Goal: Task Accomplishment & Management: Manage account settings

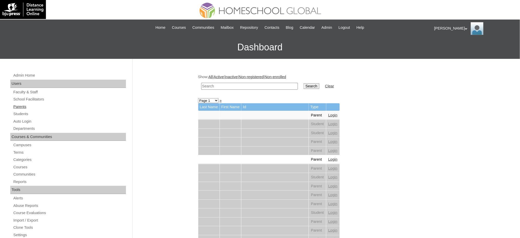
click at [18, 109] on link "Parents" at bounding box center [69, 106] width 113 height 6
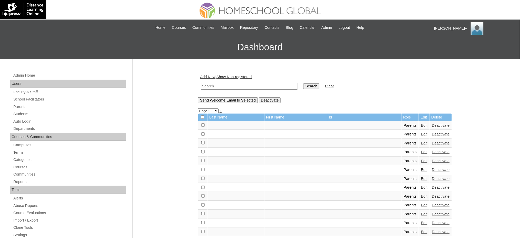
drag, startPoint x: 0, startPoint y: 0, endPoint x: 261, endPoint y: 88, distance: 275.6
click at [261, 88] on input "text" at bounding box center [249, 86] width 97 height 7
paste input "MHP00815-TECHPH2021"
type input "MHP00815-TECHPH2021"
click at [304, 85] on input "Search" at bounding box center [312, 86] width 16 height 6
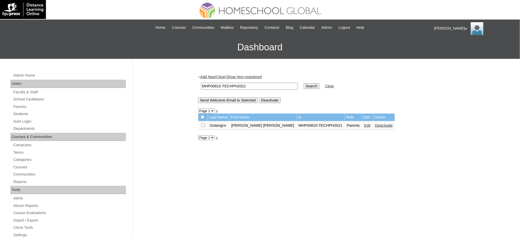
click at [364, 123] on link "Edit" at bounding box center [367, 125] width 6 height 4
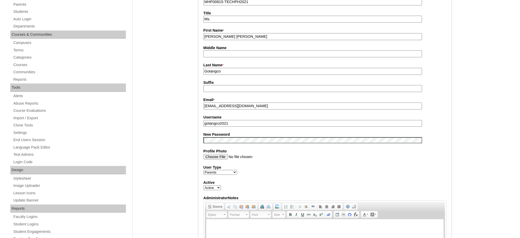
scroll to position [103, 0]
click at [236, 122] on input "gotangco2021" at bounding box center [313, 122] width 219 height 7
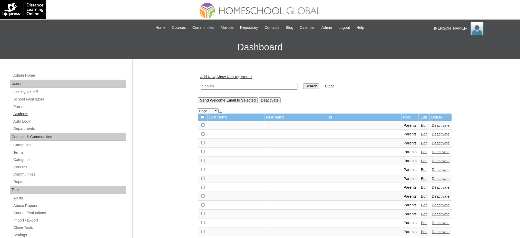
click at [20, 114] on link "Students" at bounding box center [69, 114] width 113 height 6
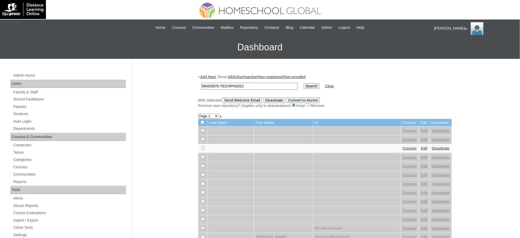
type input "MHS0975-TECHPH2021"
click at [304, 85] on input "Search" at bounding box center [312, 86] width 16 height 6
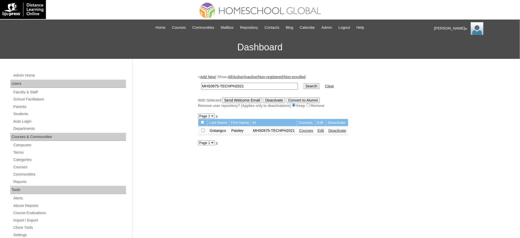
click at [319, 130] on link "Edit" at bounding box center [321, 130] width 6 height 4
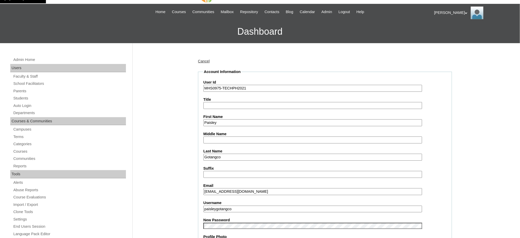
scroll to position [103, 0]
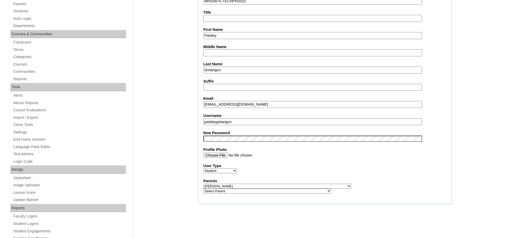
click at [245, 121] on input "paisleygotangco" at bounding box center [313, 121] width 219 height 7
click at [247, 127] on fieldset "Account Information User Id MHS0975-TECHPH2021 Title First Name Paisley Middle …" at bounding box center [325, 93] width 254 height 222
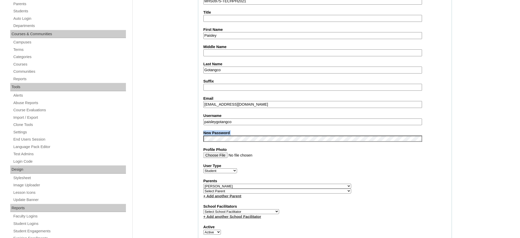
click at [247, 120] on input "paisleygotangco" at bounding box center [313, 121] width 219 height 7
click at [220, 35] on input "Paisley" at bounding box center [313, 35] width 219 height 7
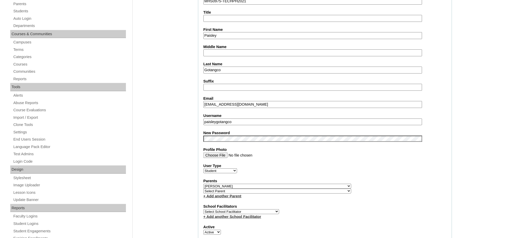
click at [220, 35] on input "Paisley" at bounding box center [313, 35] width 219 height 7
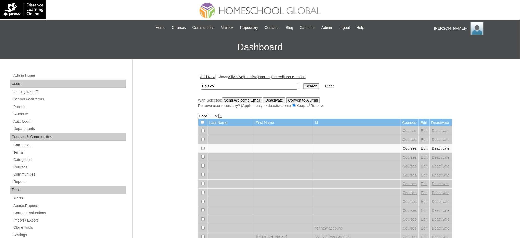
type input "Paisley"
click at [304, 87] on input "Search" at bounding box center [312, 86] width 16 height 6
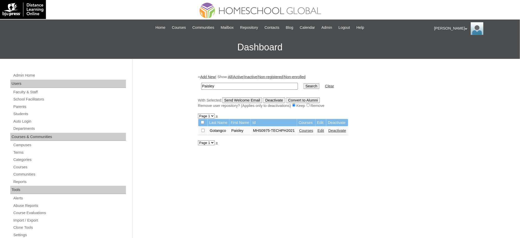
click at [306, 130] on link "Courses" at bounding box center [306, 130] width 14 height 4
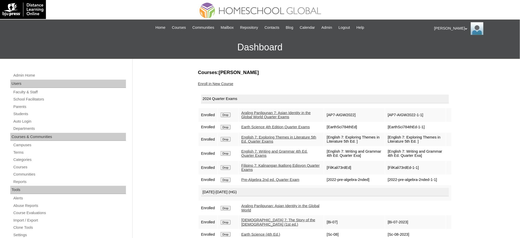
click at [228, 115] on input "Drop" at bounding box center [226, 114] width 10 height 5
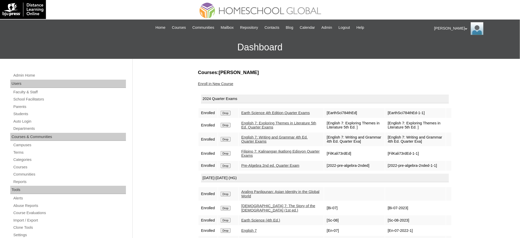
click at [225, 114] on input "Drop" at bounding box center [226, 113] width 10 height 5
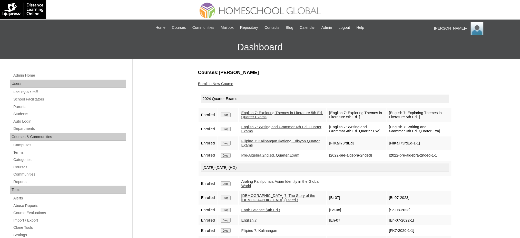
click at [226, 113] on input "Drop" at bounding box center [226, 114] width 10 height 5
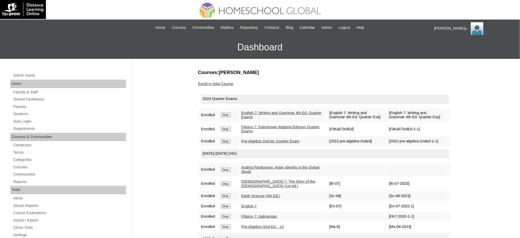
click at [225, 113] on input "Drop" at bounding box center [226, 114] width 10 height 5
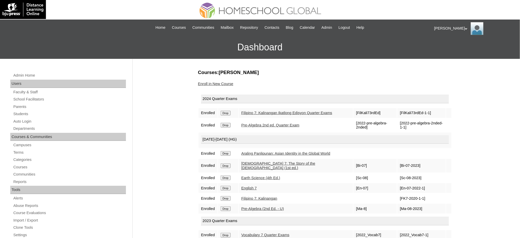
click at [225, 113] on input "Drop" at bounding box center [226, 113] width 10 height 5
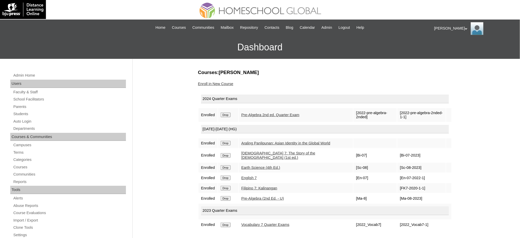
click at [224, 112] on form "Drop" at bounding box center [228, 114] width 15 height 4
click at [229, 114] on input "Drop" at bounding box center [226, 114] width 10 height 5
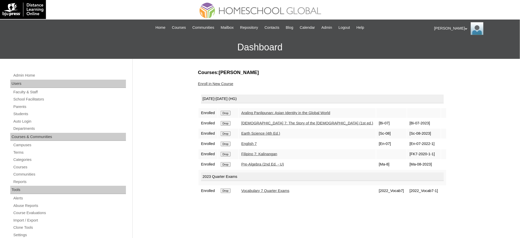
click at [227, 113] on input "Drop" at bounding box center [226, 113] width 10 height 5
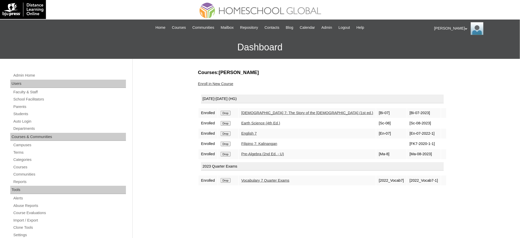
click at [226, 114] on input "Drop" at bounding box center [226, 113] width 10 height 5
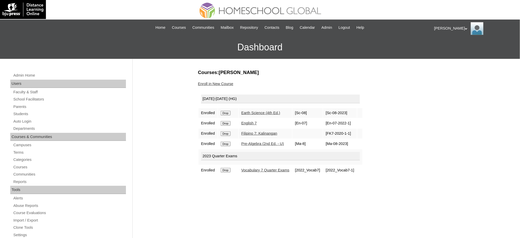
click at [229, 112] on input "Drop" at bounding box center [226, 113] width 10 height 5
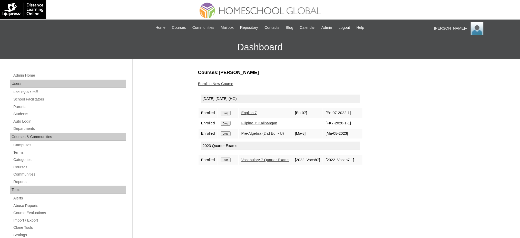
click at [227, 111] on input "Drop" at bounding box center [226, 113] width 10 height 5
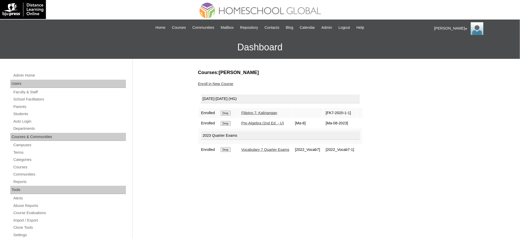
click at [229, 114] on input "Drop" at bounding box center [226, 113] width 10 height 5
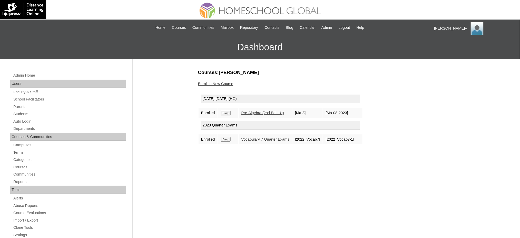
click at [226, 113] on input "Drop" at bounding box center [226, 113] width 10 height 5
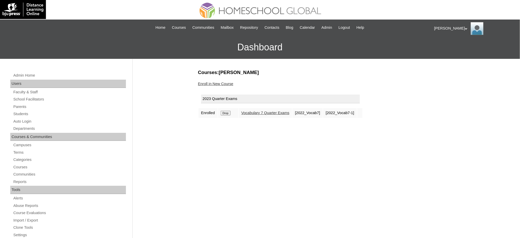
click at [227, 113] on input "Drop" at bounding box center [226, 113] width 10 height 5
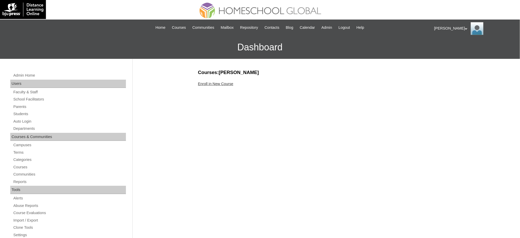
click at [227, 82] on link "Enroll in New Course" at bounding box center [215, 84] width 35 height 4
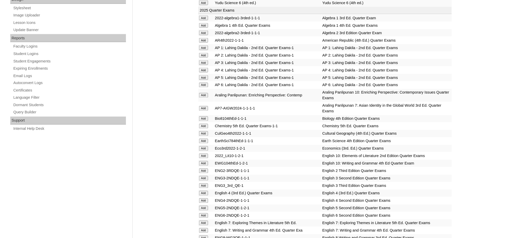
scroll to position [274, 0]
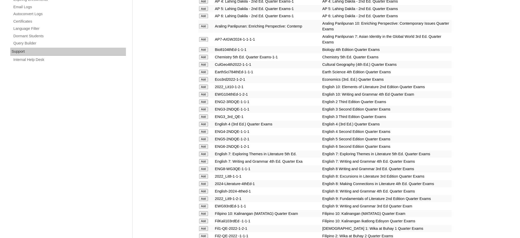
scroll to position [342, 0]
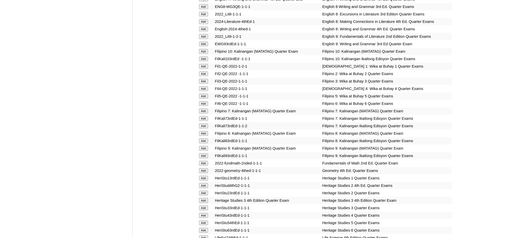
scroll to position [513, 0]
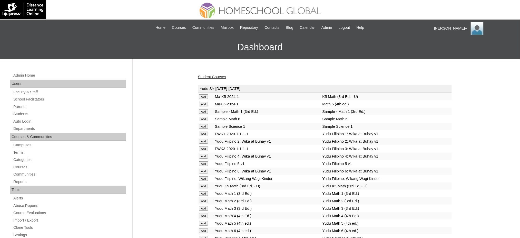
click at [204, 99] on input "Add" at bounding box center [203, 96] width 9 height 5
click at [211, 76] on link "Student Courses" at bounding box center [212, 77] width 28 height 4
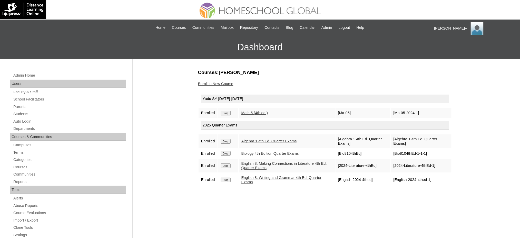
click at [227, 111] on input "Drop" at bounding box center [226, 113] width 10 height 5
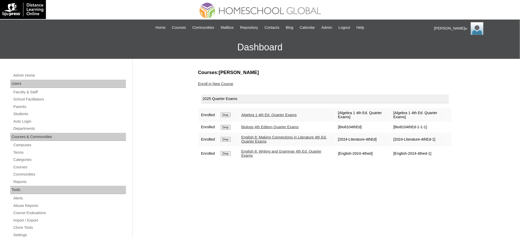
click at [215, 83] on link "Enroll in New Course" at bounding box center [215, 84] width 35 height 4
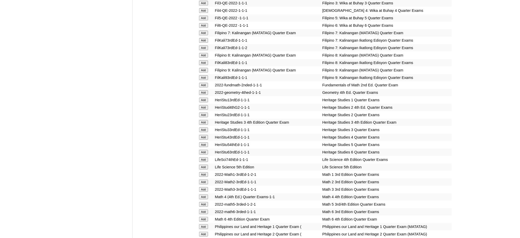
scroll to position [582, 0]
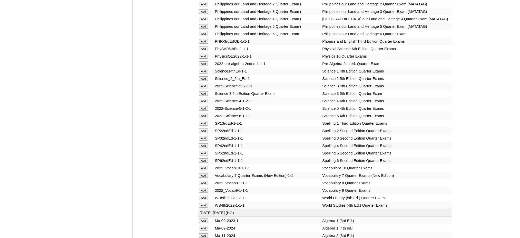
scroll to position [821, 0]
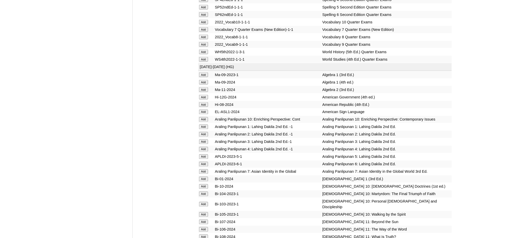
scroll to position [958, 0]
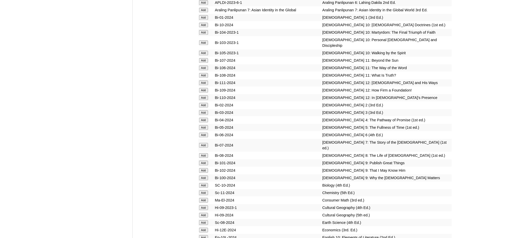
scroll to position [1129, 0]
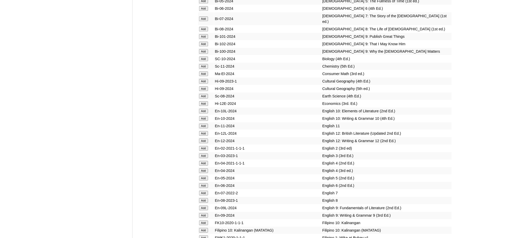
scroll to position [1266, 0]
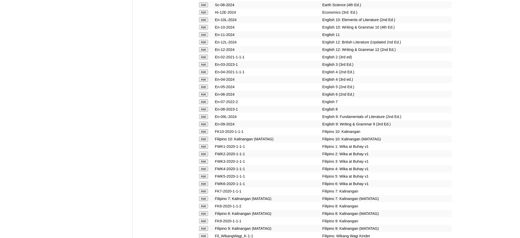
scroll to position [1369, 0]
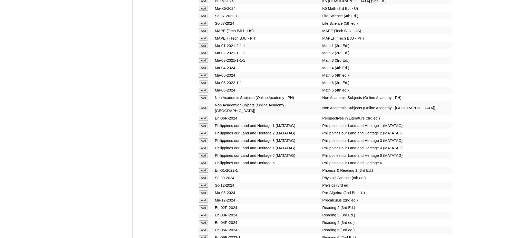
scroll to position [1745, 0]
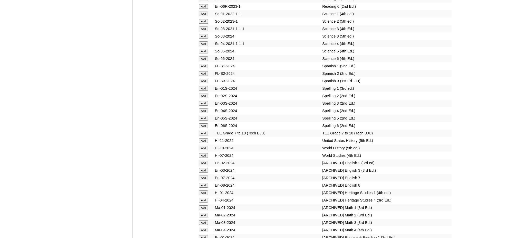
scroll to position [1951, 0]
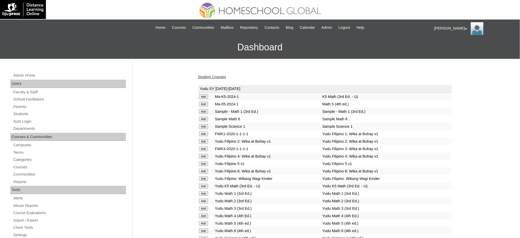
click at [221, 76] on link "Student Courses" at bounding box center [212, 77] width 28 height 4
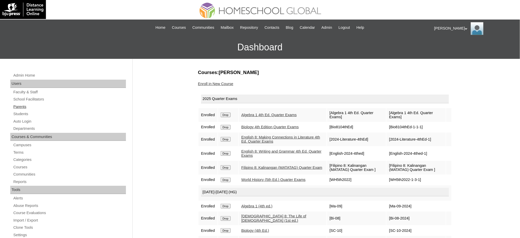
click at [17, 108] on link "Parents" at bounding box center [69, 106] width 113 height 6
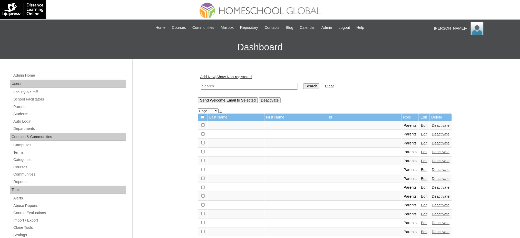
click at [226, 88] on input "text" at bounding box center [249, 86] width 97 height 7
paste input "MHP00512-TECHPH2021"
type input "MHP00512-TECHPH2021"
click at [304, 84] on input "Search" at bounding box center [312, 86] width 16 height 6
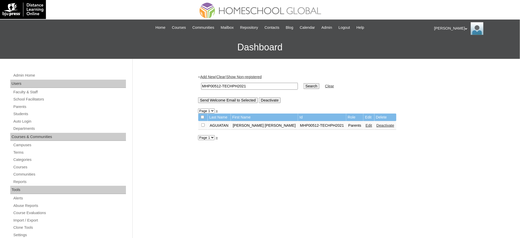
click at [366, 124] on link "Edit" at bounding box center [369, 125] width 6 height 4
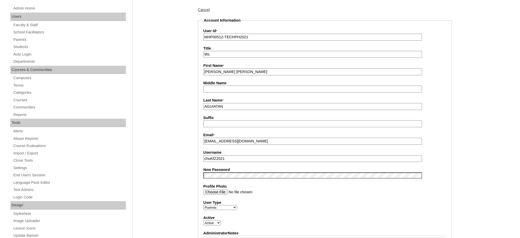
scroll to position [68, 0]
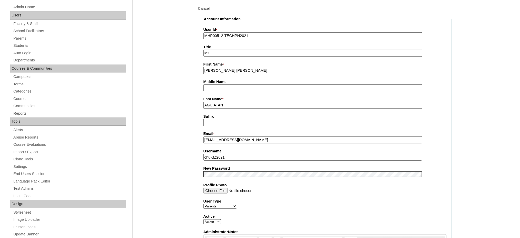
click at [233, 154] on input "chuKfZ2021" at bounding box center [313, 157] width 219 height 7
click at [232, 154] on input "chuKfZ2021" at bounding box center [313, 157] width 219 height 7
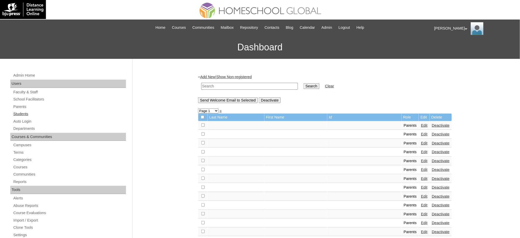
click at [16, 115] on link "Students" at bounding box center [69, 114] width 113 height 6
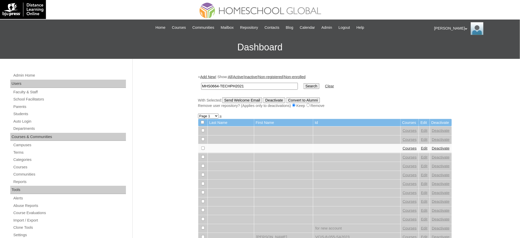
type input "MHS0664-TECHPH2021"
click at [304, 86] on input "Search" at bounding box center [312, 86] width 16 height 6
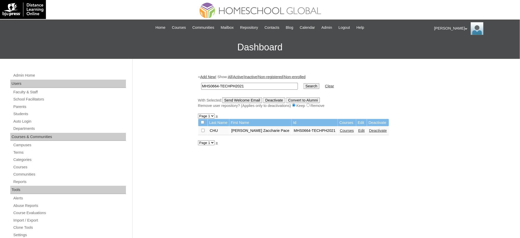
click at [359, 128] on link "Edit" at bounding box center [362, 130] width 6 height 4
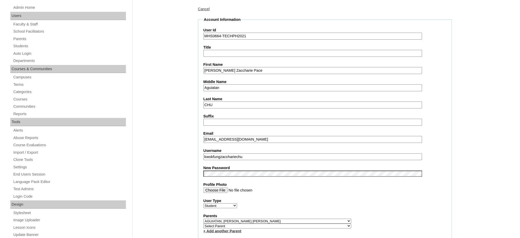
scroll to position [68, 0]
click at [238, 153] on input "kwokfungzacchariechu" at bounding box center [313, 156] width 219 height 7
click at [227, 67] on input "Kwok Fung Zaccharie Pace" at bounding box center [313, 69] width 219 height 7
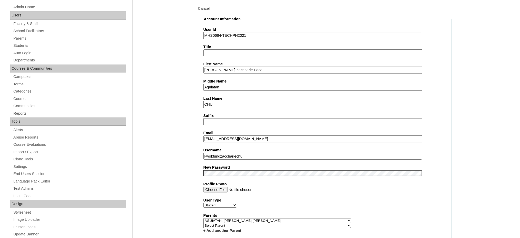
click at [227, 67] on input "Kwok Fung Zaccharie Pace" at bounding box center [313, 69] width 219 height 7
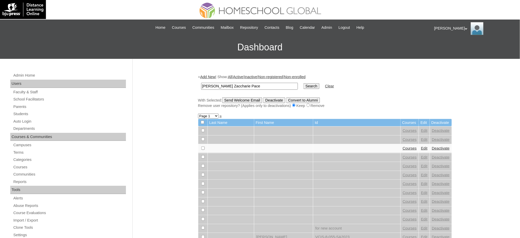
type input "[PERSON_NAME] Zaccharie Pace"
click at [304, 86] on input "Search" at bounding box center [312, 86] width 16 height 6
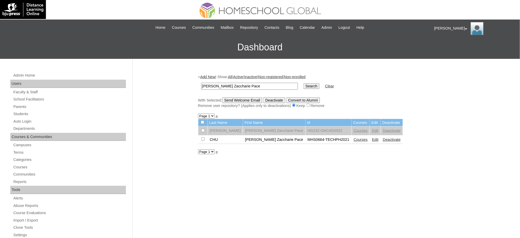
click at [354, 137] on link "Courses" at bounding box center [361, 139] width 14 height 4
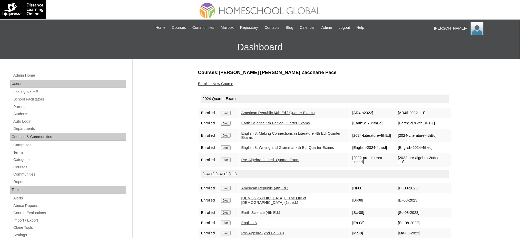
click at [228, 112] on input "Drop" at bounding box center [226, 113] width 10 height 5
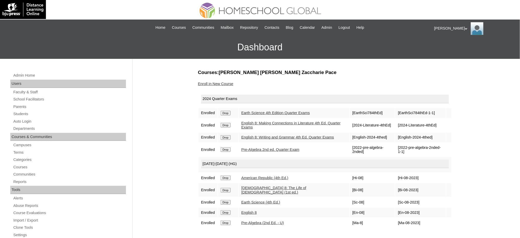
click at [229, 112] on input "Drop" at bounding box center [226, 113] width 10 height 5
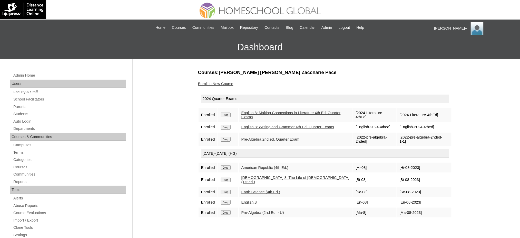
click at [227, 111] on td "Drop" at bounding box center [228, 115] width 20 height 14
click at [227, 117] on td "Drop" at bounding box center [228, 115] width 20 height 14
click at [229, 114] on input "Drop" at bounding box center [226, 114] width 10 height 5
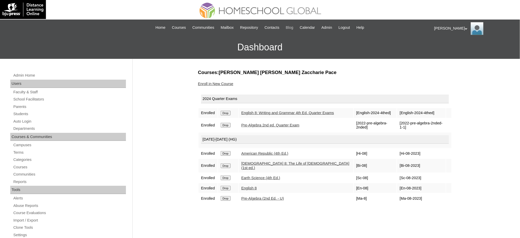
drag, startPoint x: 0, startPoint y: 0, endPoint x: 290, endPoint y: 27, distance: 291.3
click at [229, 113] on input "Drop" at bounding box center [226, 113] width 10 height 5
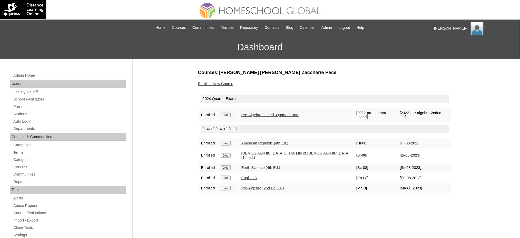
click at [228, 113] on input "Drop" at bounding box center [226, 114] width 10 height 5
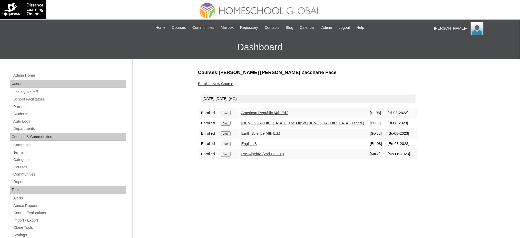
click at [230, 111] on input "Drop" at bounding box center [226, 113] width 10 height 5
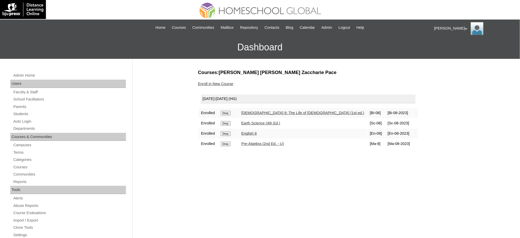
click at [227, 113] on input "Drop" at bounding box center [226, 113] width 10 height 5
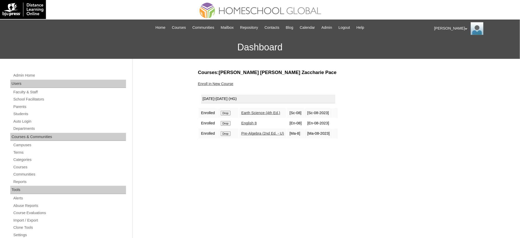
click at [225, 112] on input "Drop" at bounding box center [226, 113] width 10 height 5
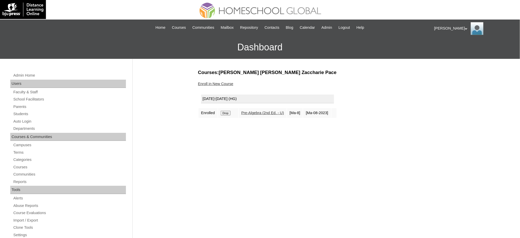
click at [227, 113] on input "Drop" at bounding box center [226, 113] width 10 height 5
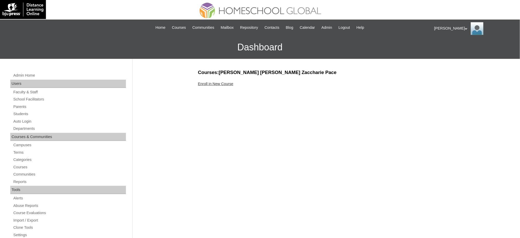
click at [214, 85] on div "Enroll in New Course" at bounding box center [325, 83] width 254 height 5
click at [206, 84] on link "Enroll in New Course" at bounding box center [215, 84] width 35 height 4
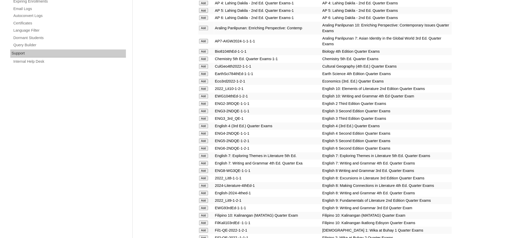
scroll to position [342, 0]
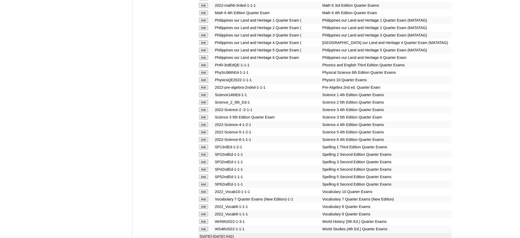
scroll to position [787, 0]
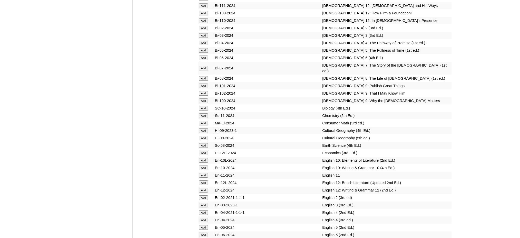
scroll to position [1198, 0]
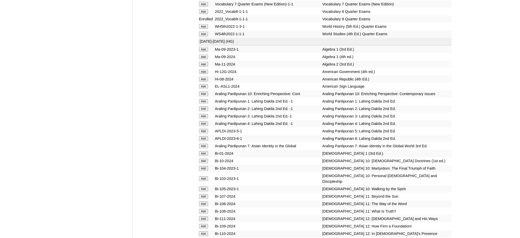
scroll to position [992, 0]
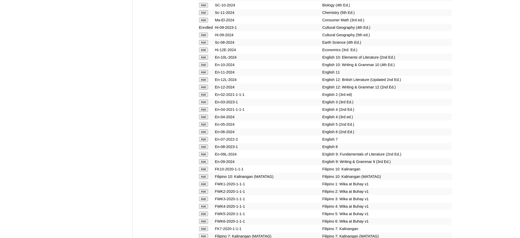
scroll to position [1300, 0]
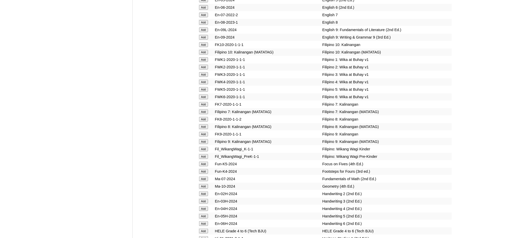
scroll to position [1403, 0]
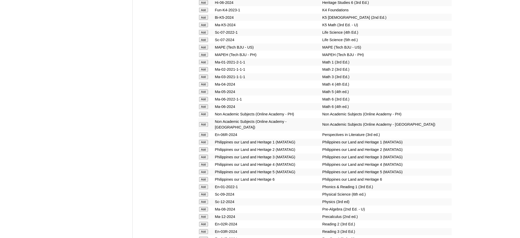
scroll to position [1711, 0]
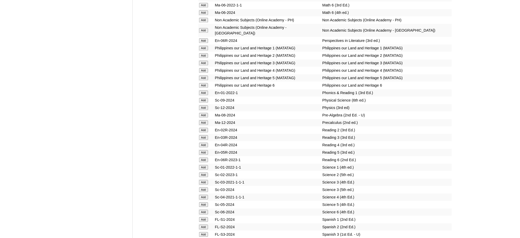
scroll to position [1814, 0]
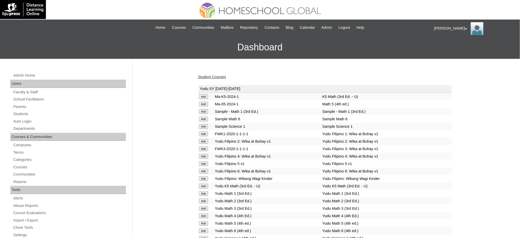
click at [217, 76] on link "Student Courses" at bounding box center [212, 77] width 28 height 4
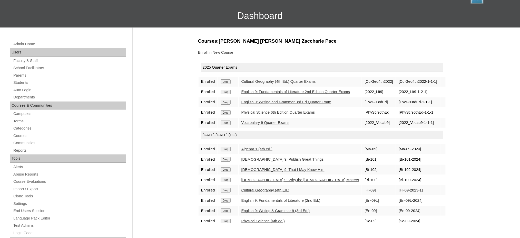
scroll to position [34, 0]
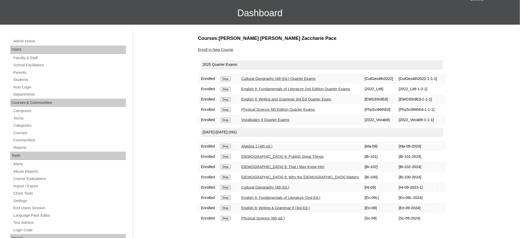
click at [216, 49] on link "Enroll in New Course" at bounding box center [215, 49] width 35 height 4
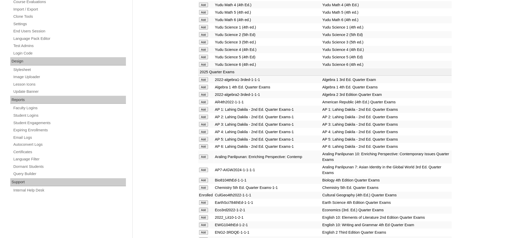
scroll to position [239, 0]
